Goal: Information Seeking & Learning: Understand process/instructions

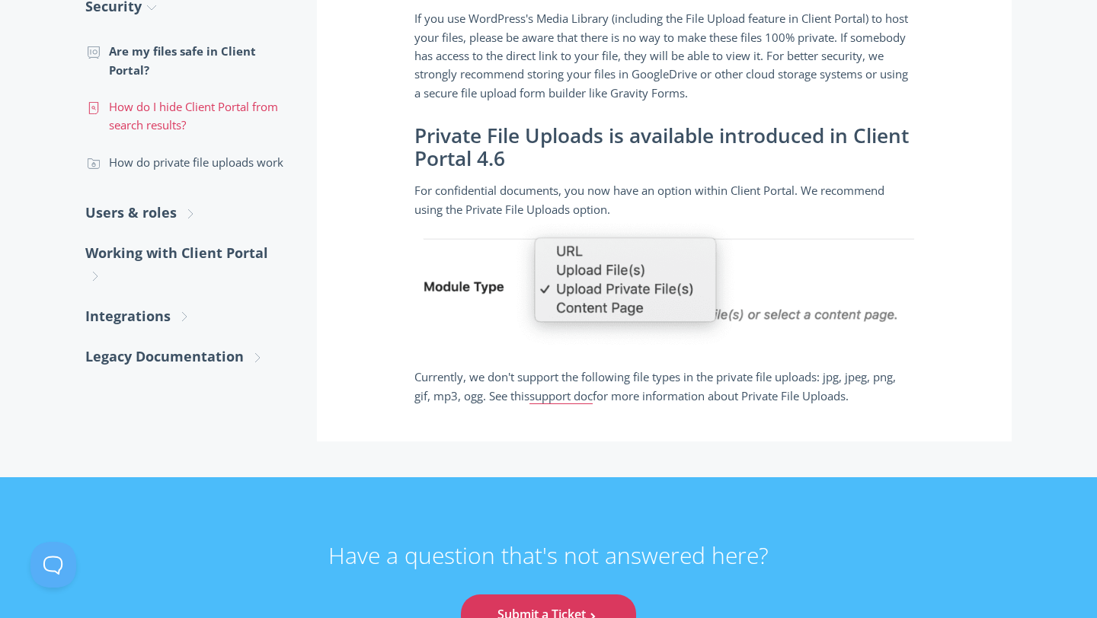
click at [169, 107] on link ".st0{fill:none;stroke:#000000;stroke-width:2;stroke-miterlimit:10;} Untitled-15…" at bounding box center [185, 116] width 201 height 56
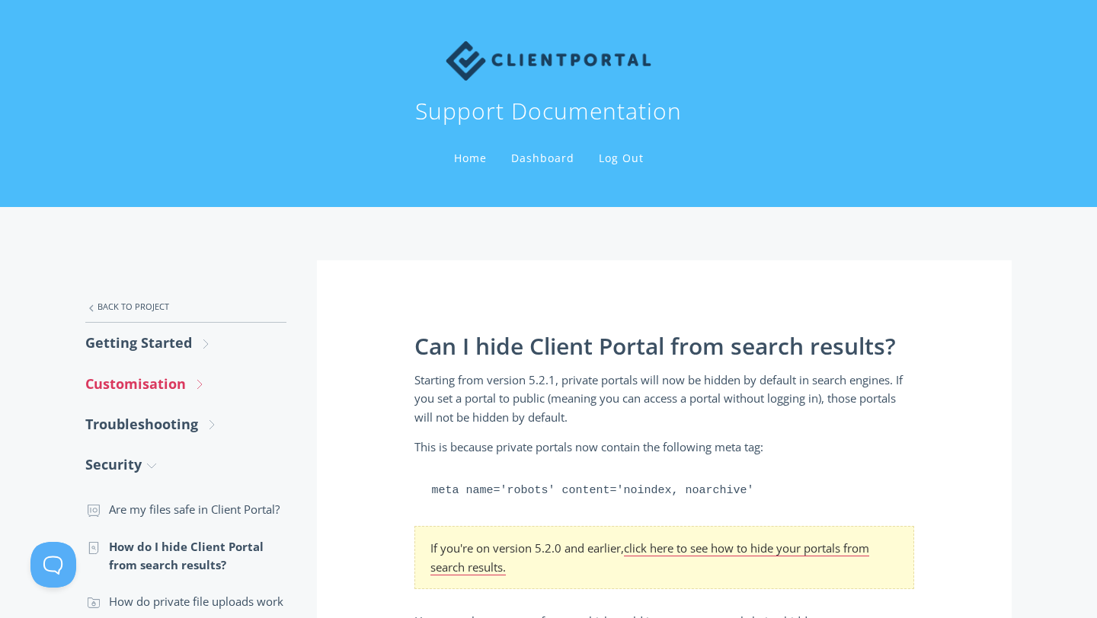
click at [156, 385] on link "Customisation .st0{fill:none;stroke:#000000;stroke-width:2;stroke-miterlimit:10…" at bounding box center [185, 384] width 201 height 40
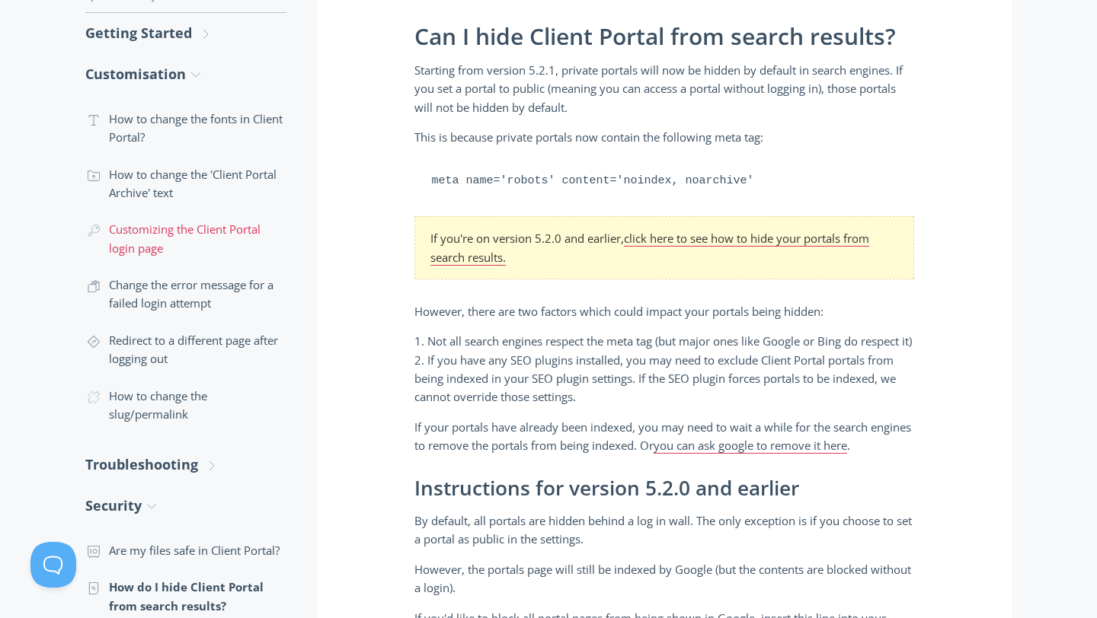
scroll to position [322, 0]
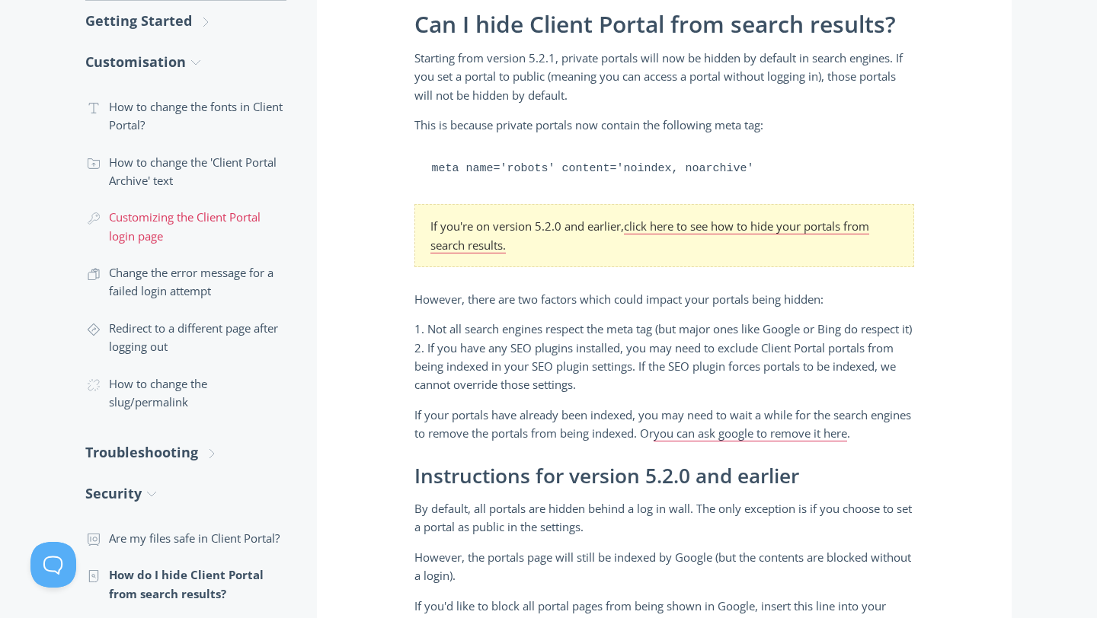
click at [165, 219] on link ".cls-1{fill:none;stroke:#000;stroke-miterlimit:10;stroke-width:2px;} 1. General…" at bounding box center [185, 227] width 201 height 56
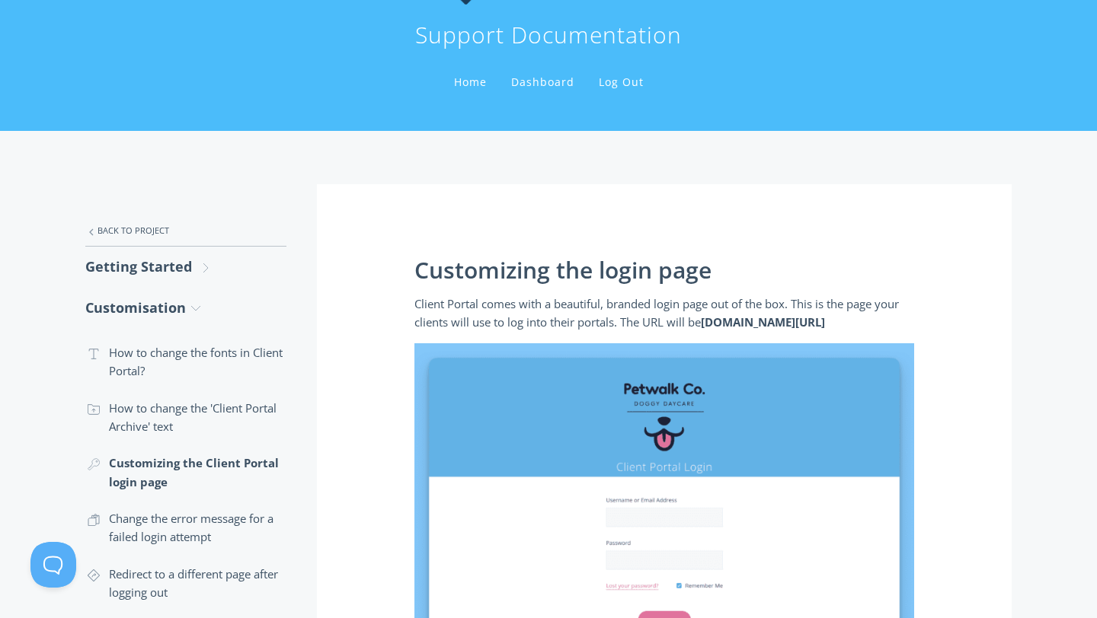
scroll to position [74, 0]
